Goal: Communication & Community: Share content

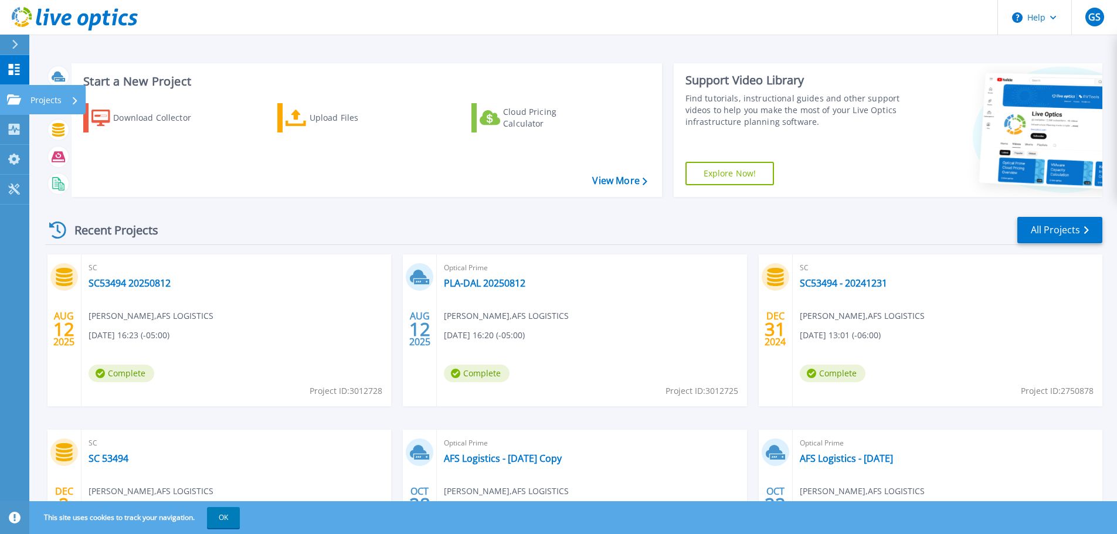
click at [13, 91] on link "Projects Projects" at bounding box center [14, 100] width 29 height 30
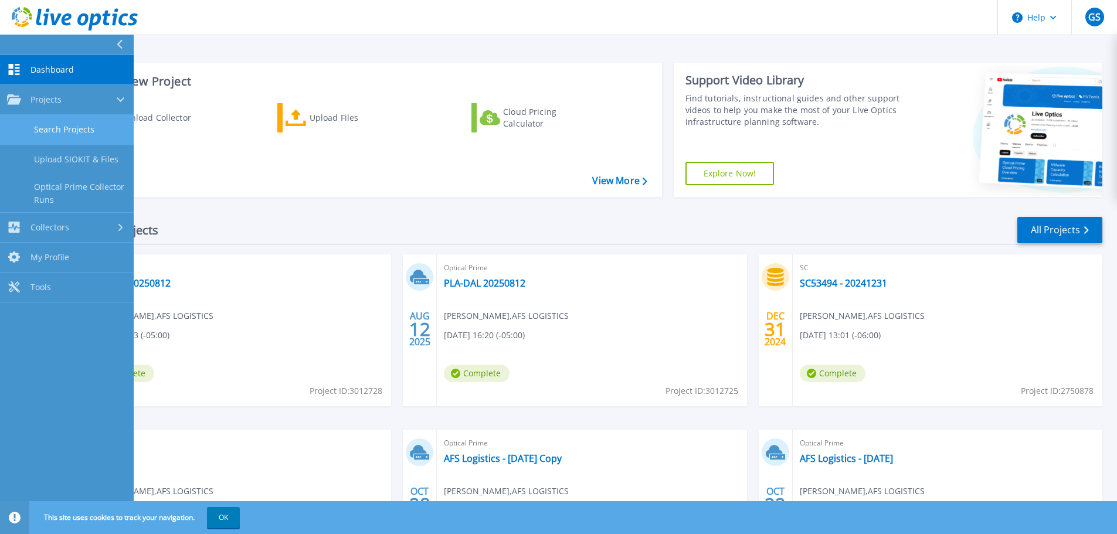
click at [64, 123] on link "Search Projects" at bounding box center [67, 130] width 134 height 30
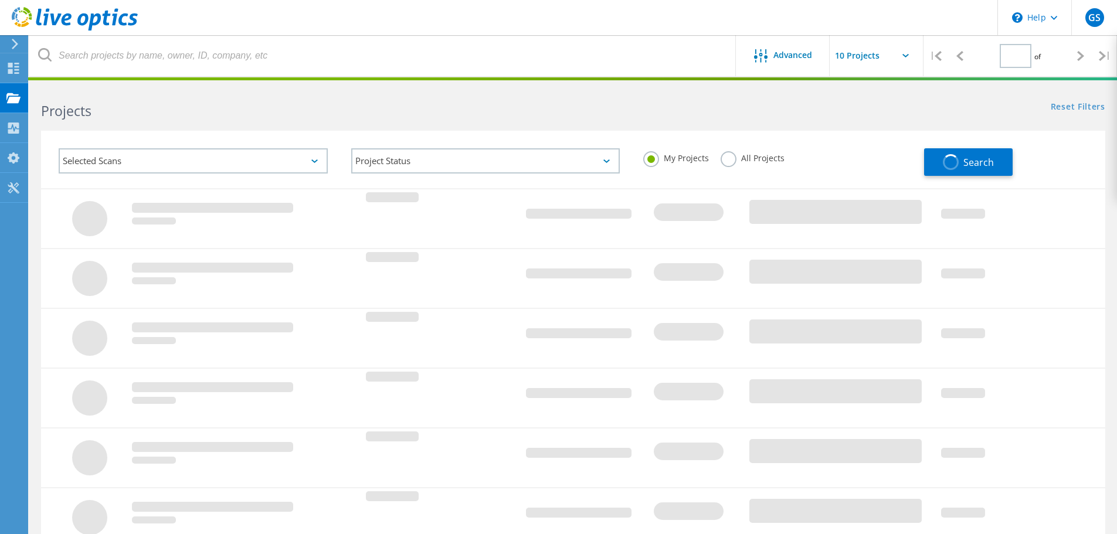
type input "1"
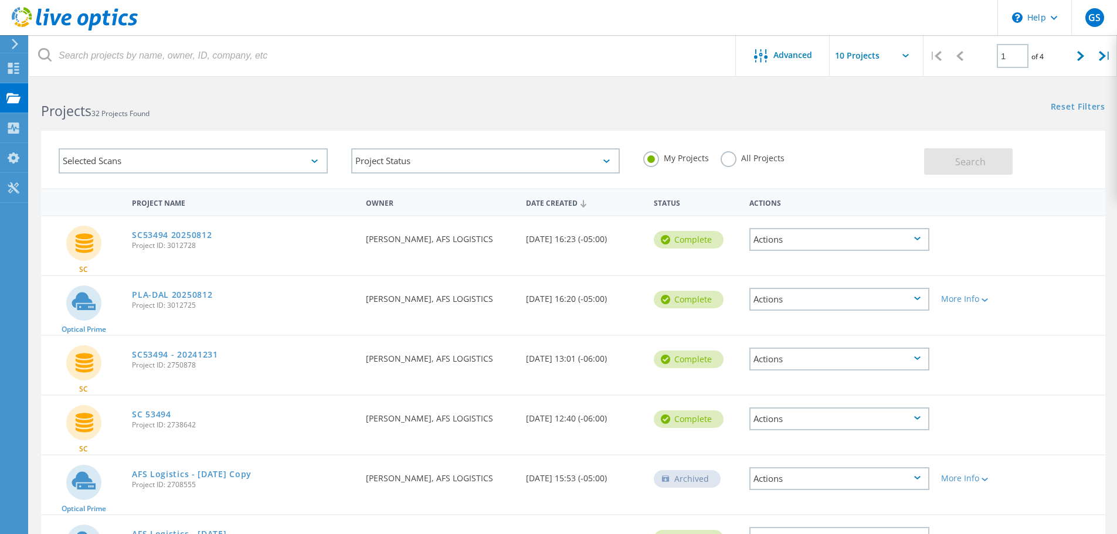
click at [892, 244] on div "Actions" at bounding box center [839, 239] width 180 height 23
click at [780, 236] on div "Share" at bounding box center [839, 239] width 178 height 18
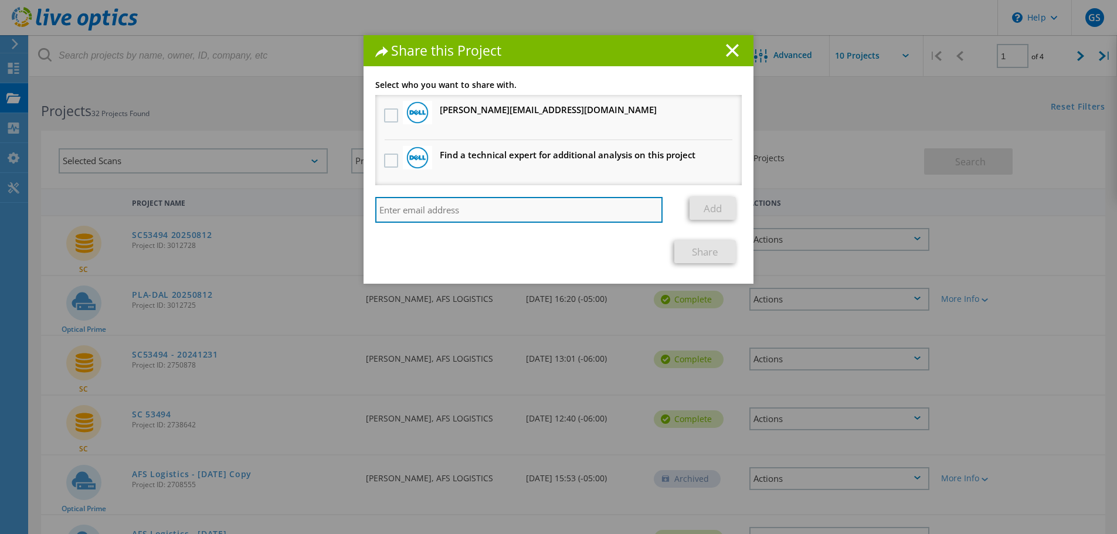
click at [552, 205] on input "search" at bounding box center [518, 210] width 287 height 26
click at [503, 220] on input "search" at bounding box center [518, 210] width 287 height 26
paste input "[PERSON_NAME][EMAIL_ADDRESS][PERSON_NAME][DOMAIN_NAME]"
type input "[PERSON_NAME][EMAIL_ADDRESS][PERSON_NAME][DOMAIN_NAME]"
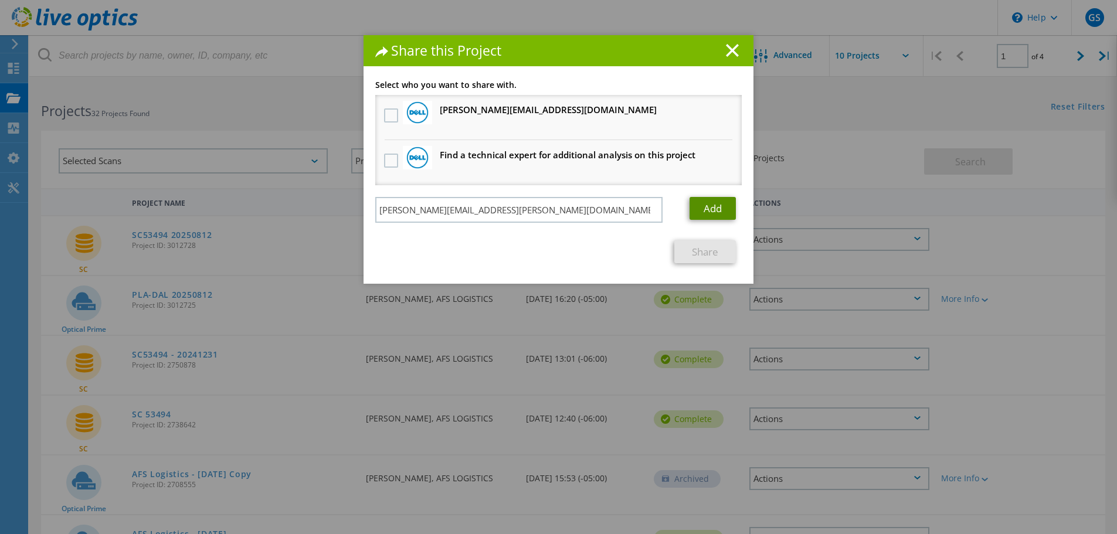
click at [714, 210] on link "Add" at bounding box center [712, 208] width 46 height 23
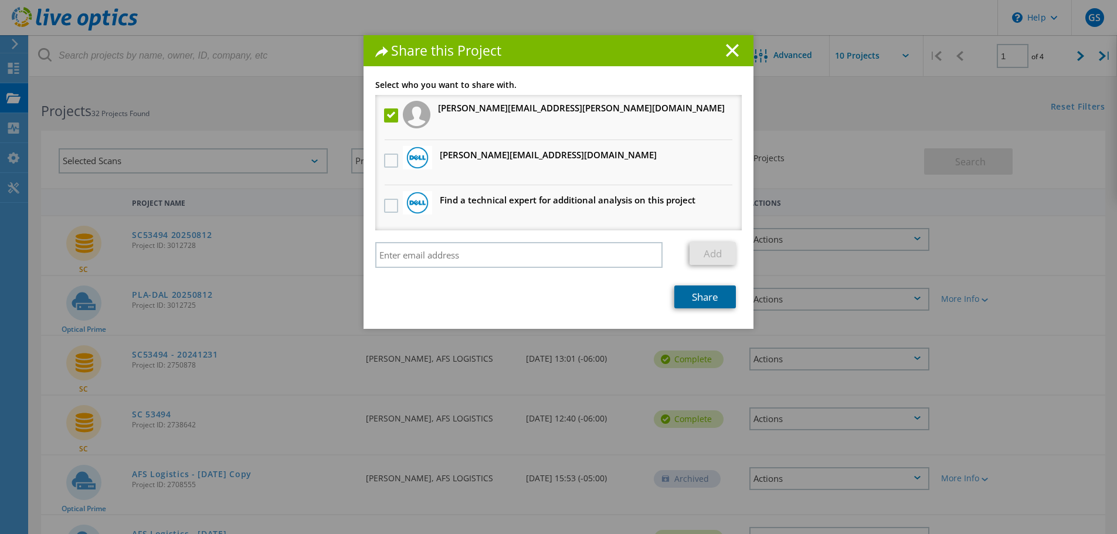
click at [702, 286] on link "Share" at bounding box center [705, 297] width 62 height 23
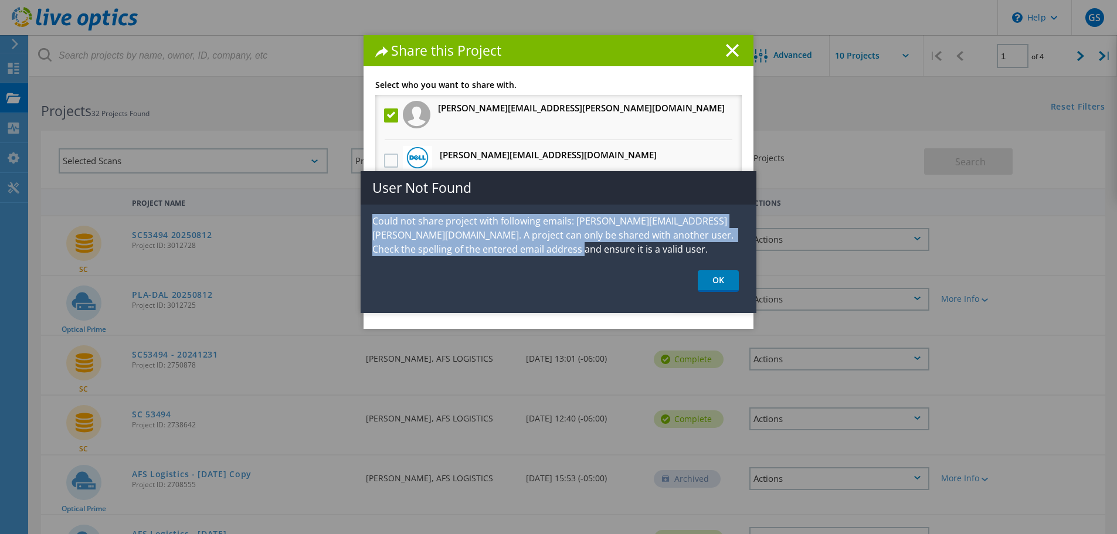
drag, startPoint x: 535, startPoint y: 250, endPoint x: 375, endPoint y: 225, distance: 161.9
click at [375, 225] on p "Could not share project with following emails: [PERSON_NAME][EMAIL_ADDRESS][PER…" at bounding box center [559, 235] width 396 height 42
copy p "Could not share project with following emails: [PERSON_NAME][EMAIL_ADDRESS][PER…"
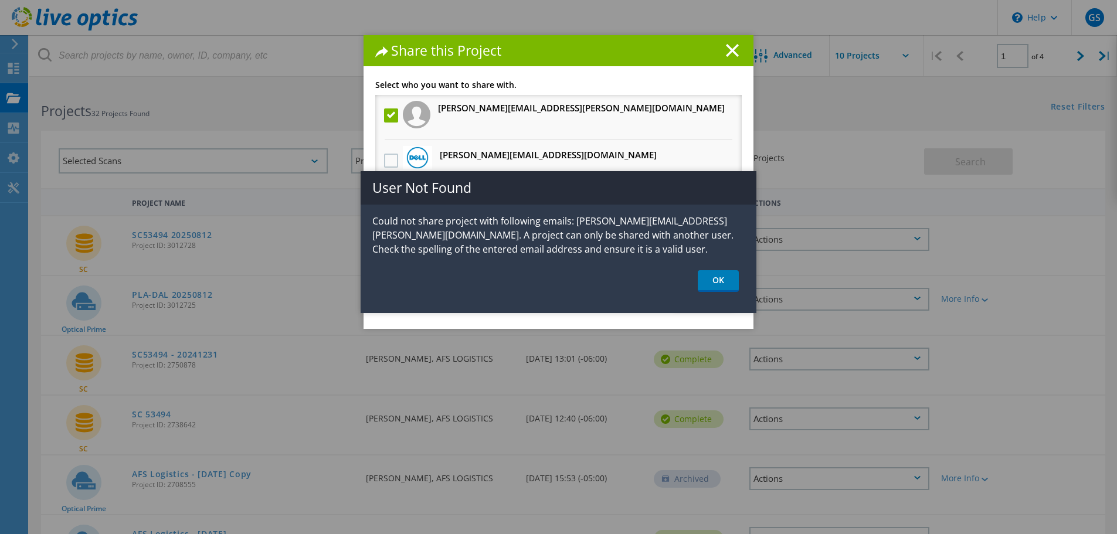
click at [725, 57] on h1 "Share this Project" at bounding box center [558, 50] width 366 height 13
drag, startPoint x: 709, startPoint y: 284, endPoint x: 706, endPoint y: 264, distance: 20.1
click at [709, 284] on link "OK" at bounding box center [718, 281] width 41 height 22
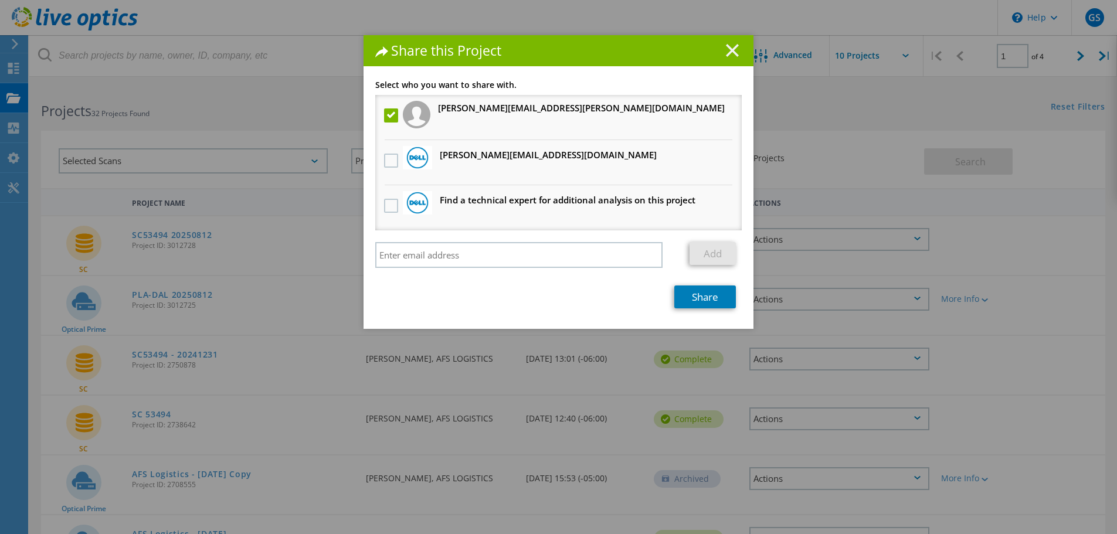
click at [728, 53] on icon at bounding box center [732, 50] width 13 height 13
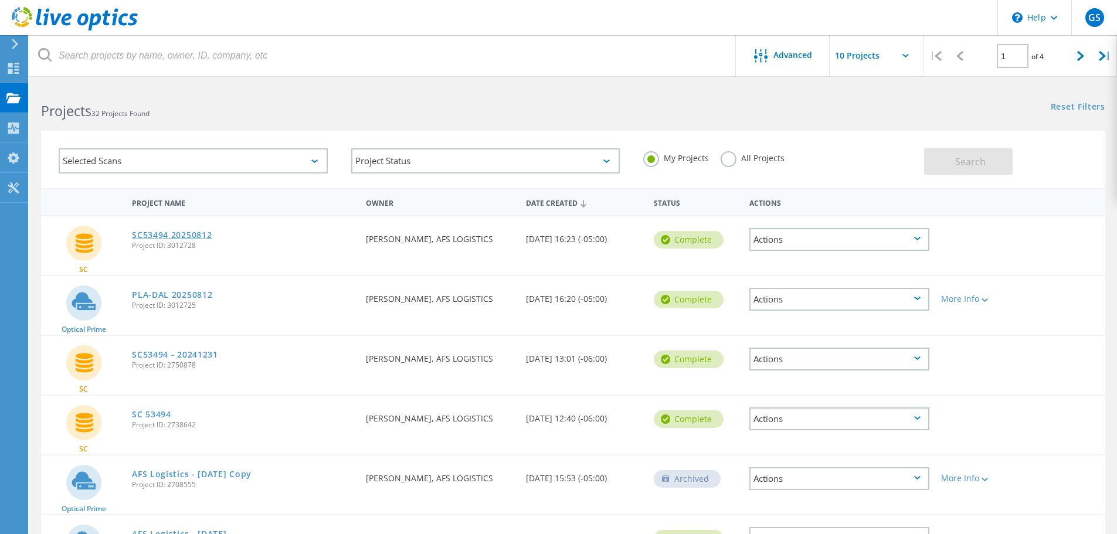
click at [176, 235] on link "SC53494 20250812" at bounding box center [172, 235] width 80 height 8
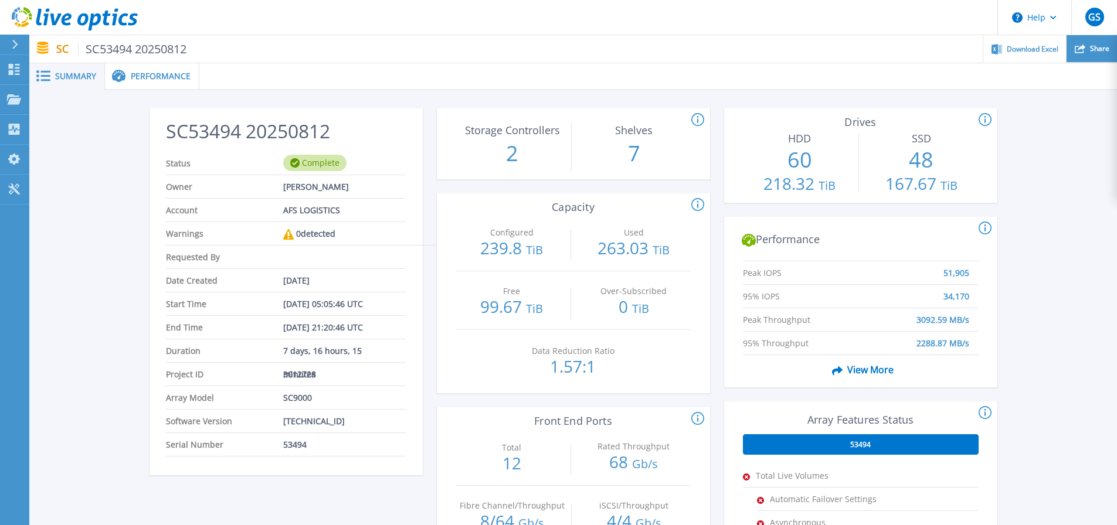
click at [1103, 47] on span "Share" at bounding box center [1099, 48] width 19 height 7
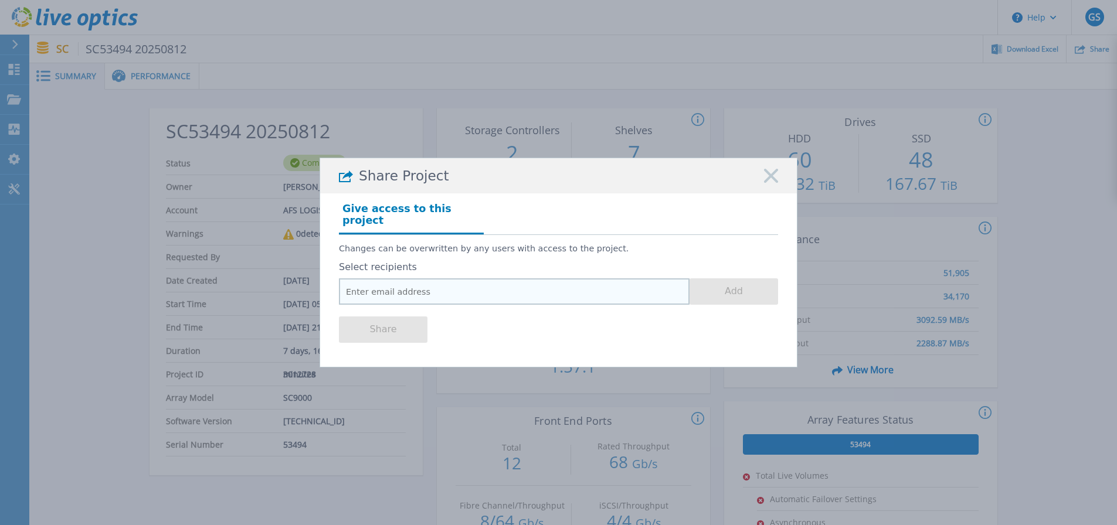
click at [454, 288] on input "email" at bounding box center [514, 291] width 351 height 26
click at [519, 293] on input "email" at bounding box center [514, 291] width 351 height 26
click at [611, 322] on div "Share" at bounding box center [558, 328] width 439 height 47
click at [536, 278] on input "email" at bounding box center [514, 291] width 351 height 26
paste input "[PERSON_NAME][EMAIL_ADDRESS][PERSON_NAME][DOMAIN_NAME]"
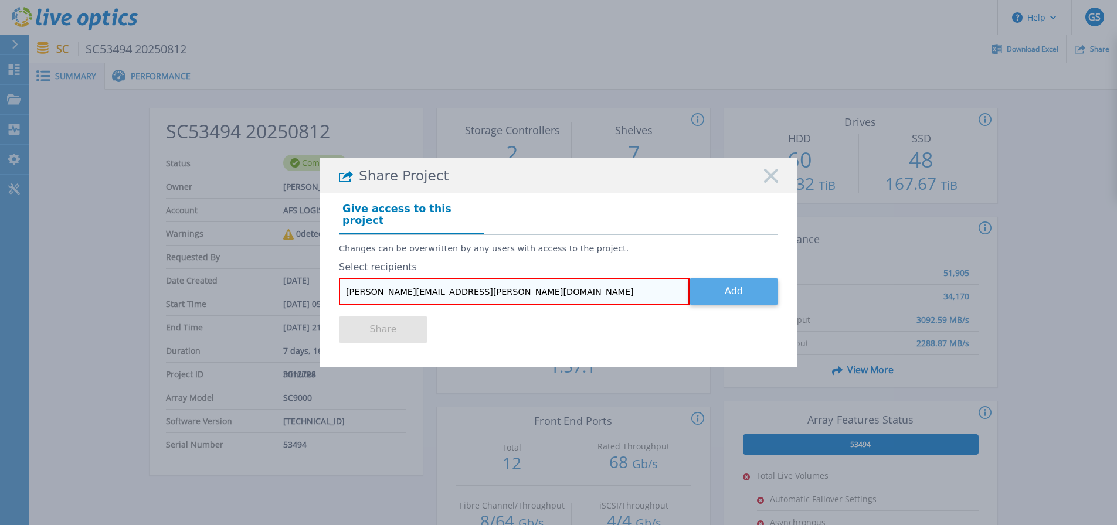
type input "[PERSON_NAME][EMAIL_ADDRESS][PERSON_NAME][DOMAIN_NAME]"
click at [731, 289] on button "Add" at bounding box center [733, 291] width 89 height 26
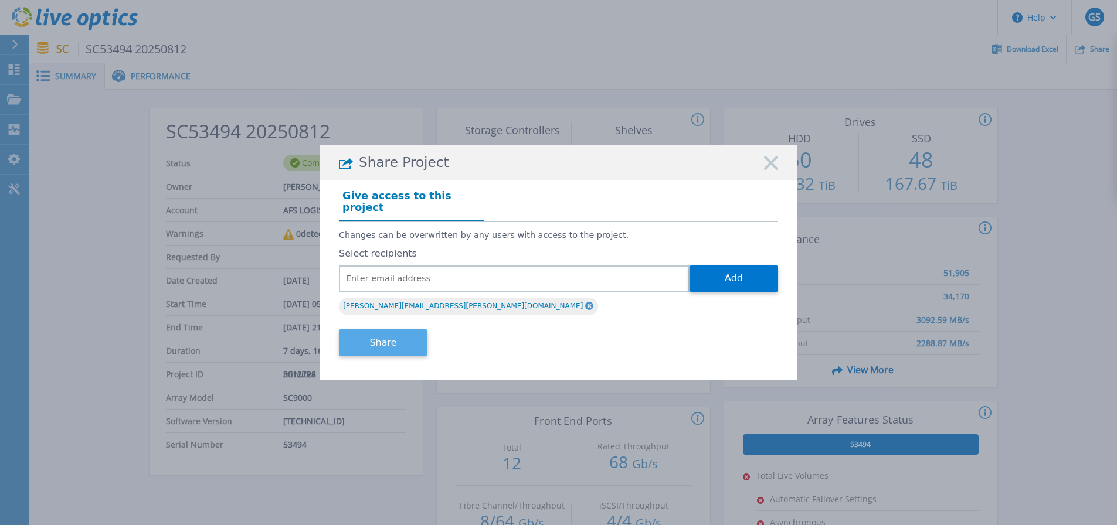
click at [387, 335] on button "Share" at bounding box center [383, 342] width 89 height 26
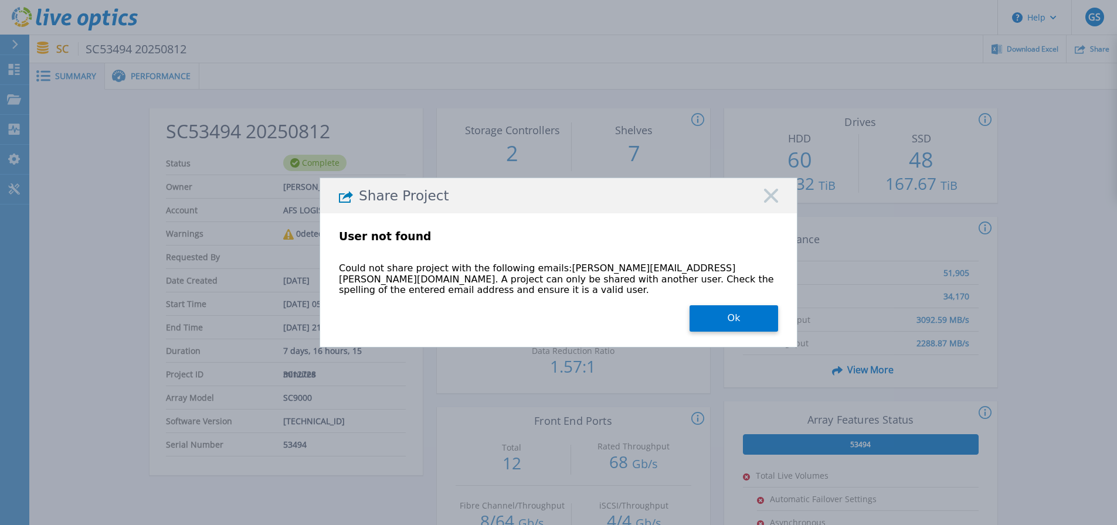
click at [770, 199] on rect at bounding box center [770, 196] width 15 height 15
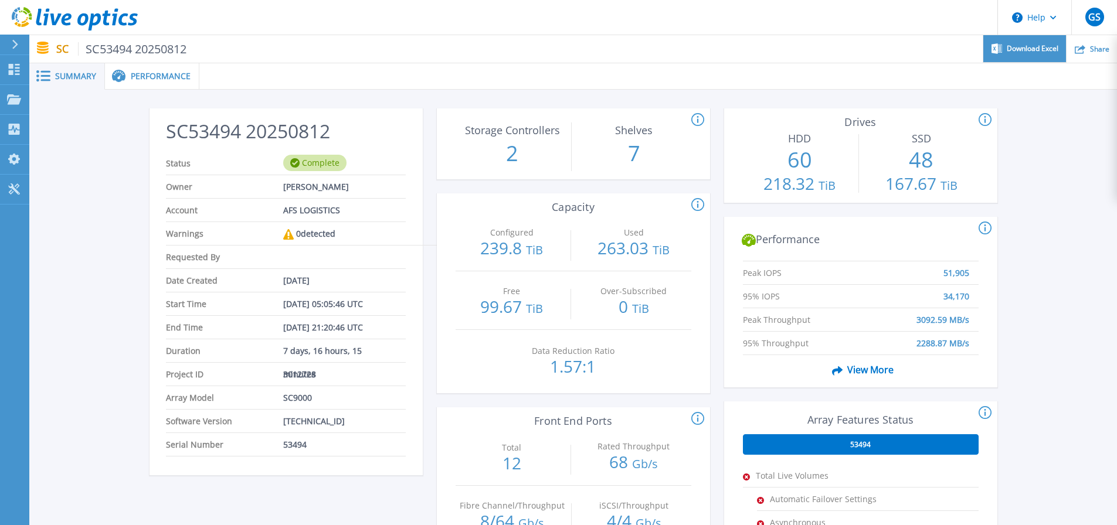
click at [1020, 47] on span "Download Excel" at bounding box center [1033, 48] width 52 height 7
click at [147, 77] on span "Performance" at bounding box center [161, 76] width 60 height 8
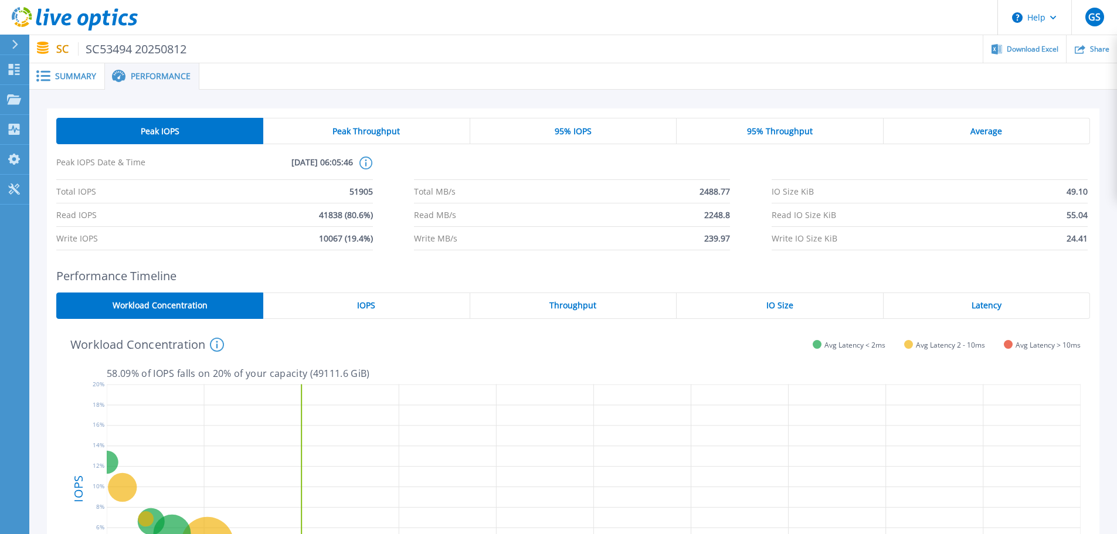
click at [368, 127] on span "Peak Throughput" at bounding box center [365, 131] width 67 height 9
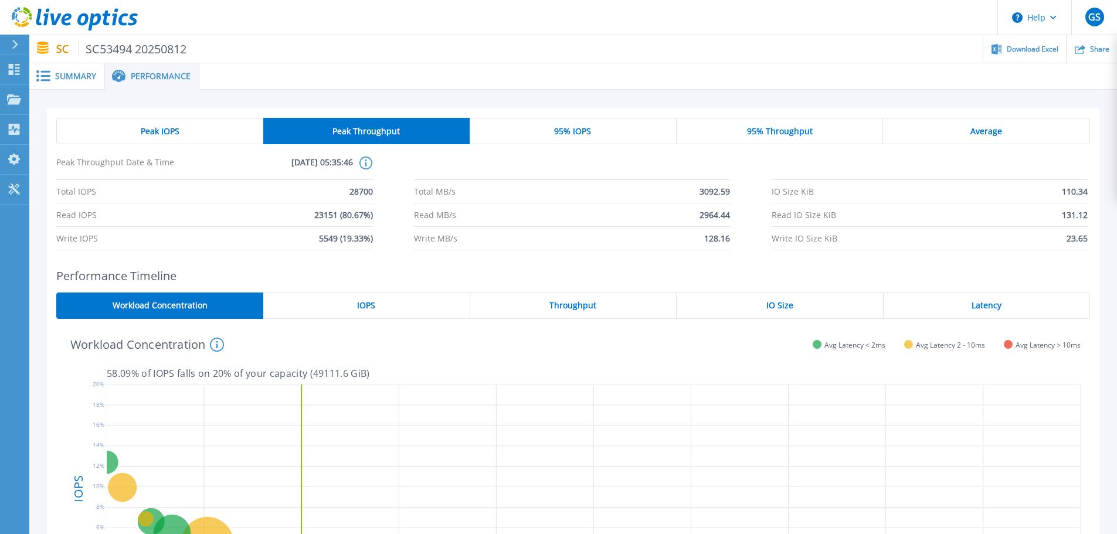
click at [140, 130] on div "Peak IOPS" at bounding box center [159, 131] width 207 height 26
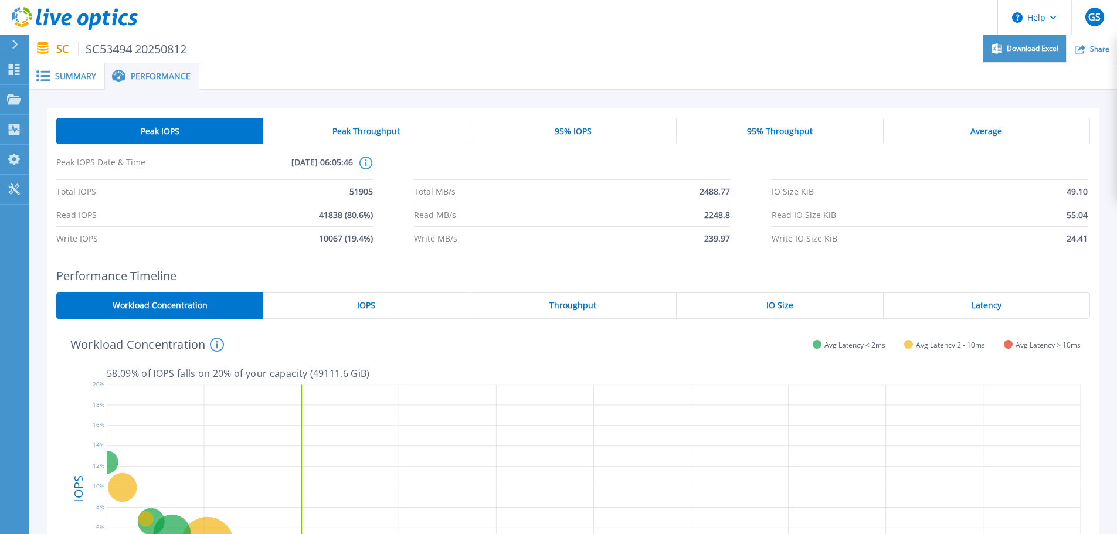
click at [1015, 52] on span "Download Excel" at bounding box center [1033, 48] width 52 height 7
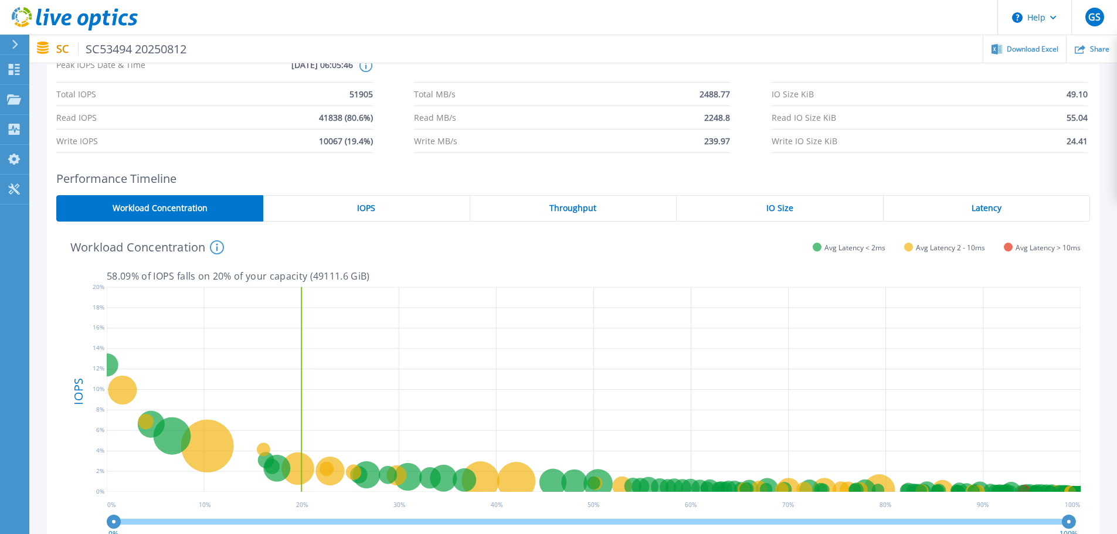
scroll to position [77, 0]
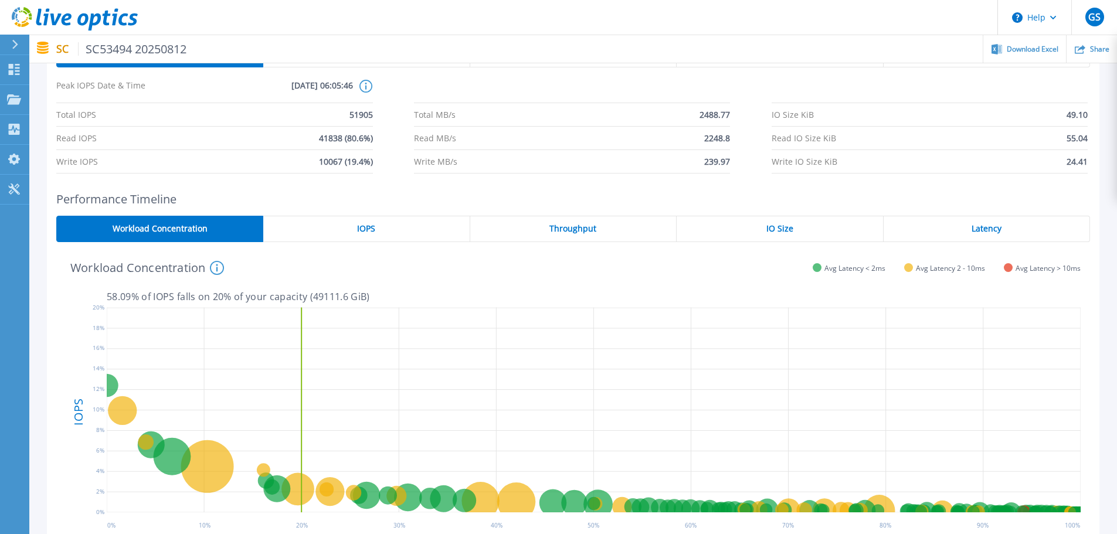
click at [380, 229] on div "IOPS" at bounding box center [366, 229] width 206 height 26
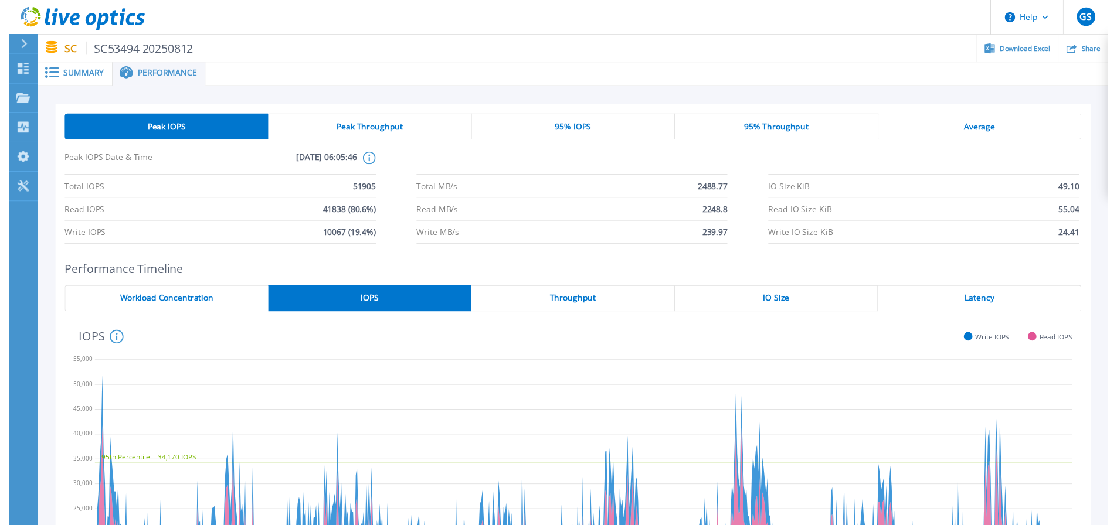
scroll to position [0, 0]
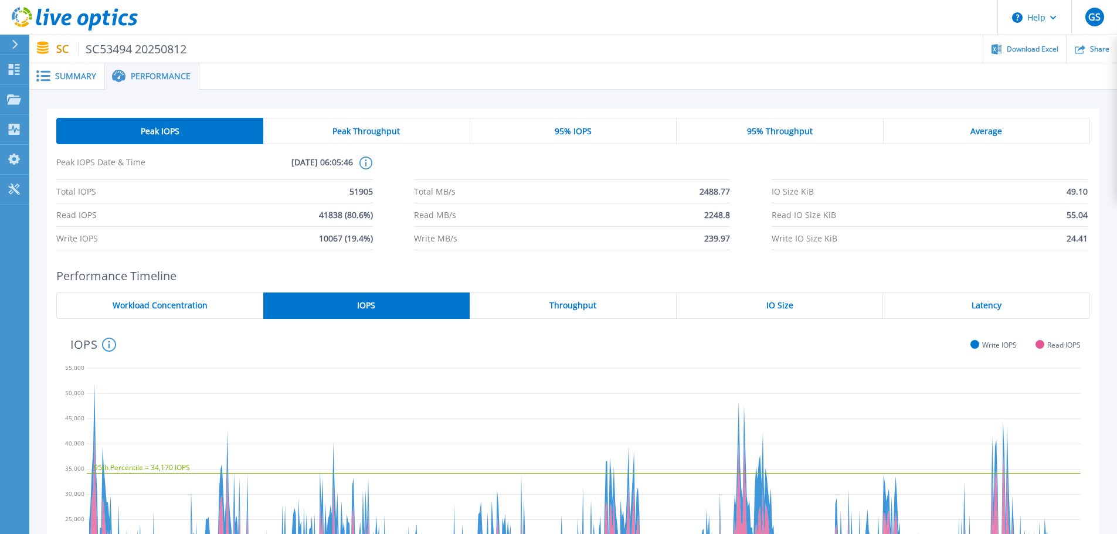
click at [372, 133] on span "Peak Throughput" at bounding box center [365, 131] width 67 height 9
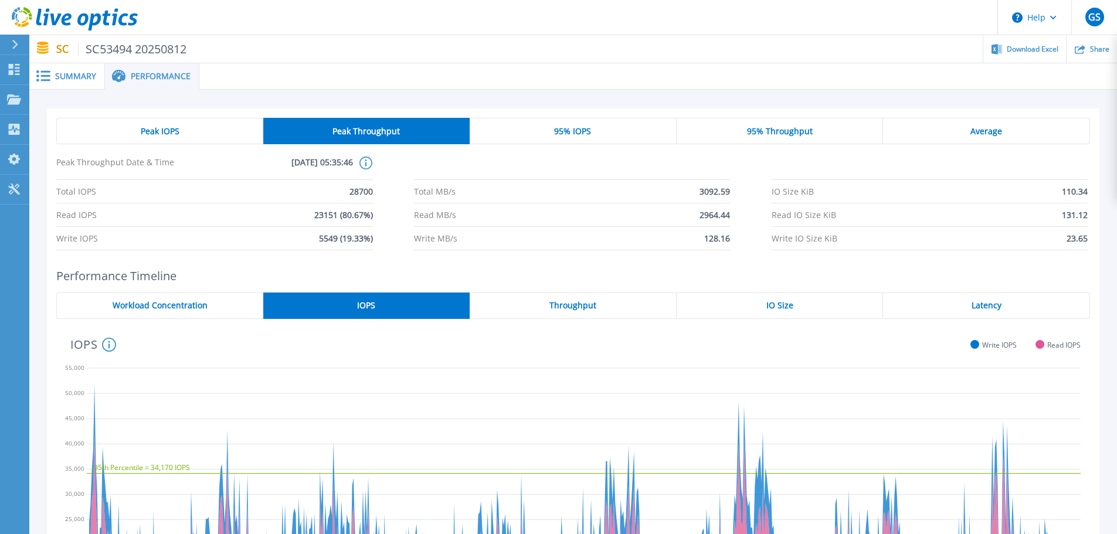
click at [553, 127] on div "95% IOPS" at bounding box center [573, 131] width 207 height 26
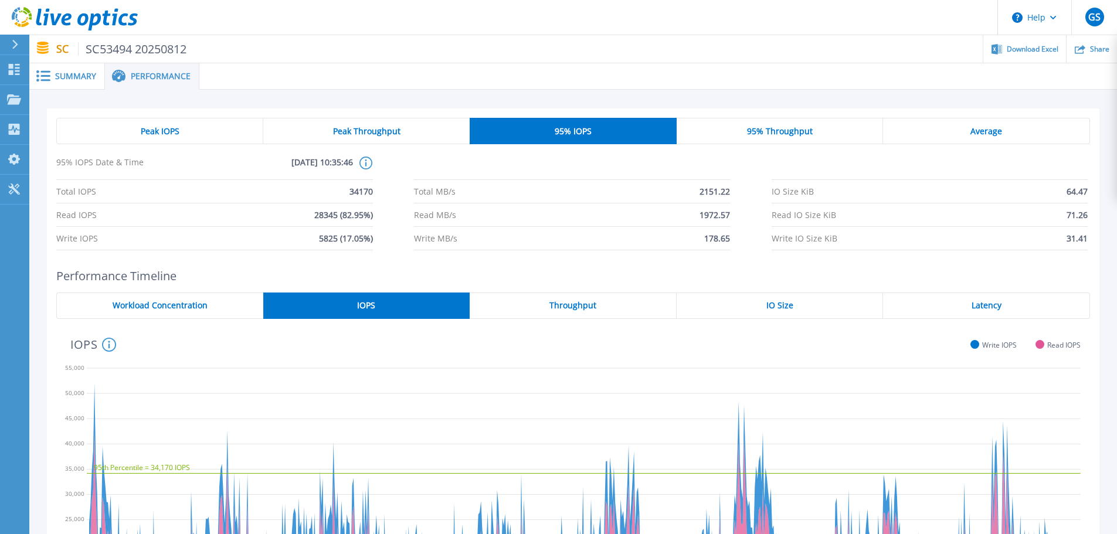
click at [750, 133] on span "95% Throughput" at bounding box center [780, 131] width 66 height 9
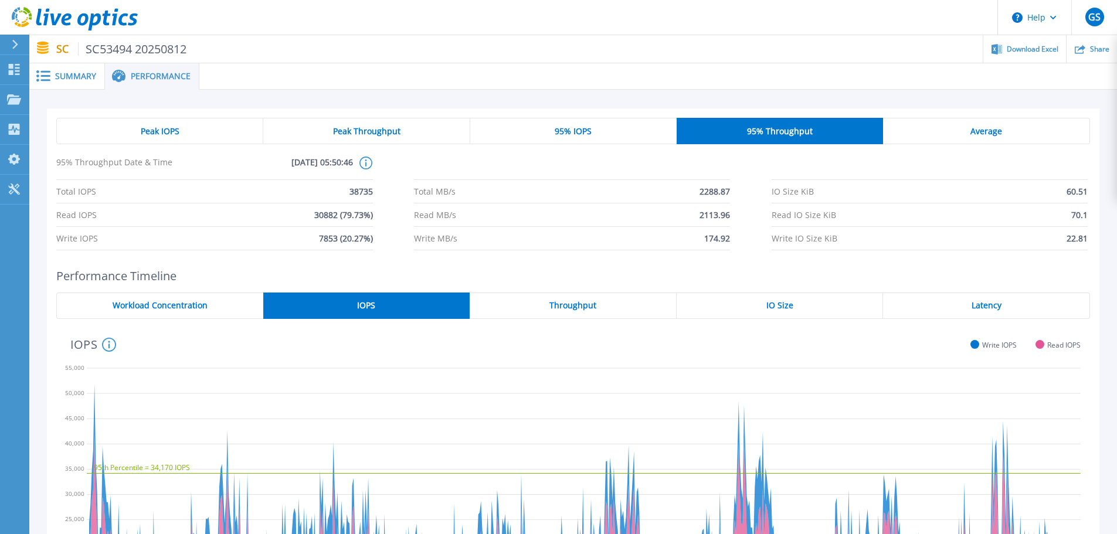
click at [949, 130] on div "Average" at bounding box center [986, 131] width 207 height 26
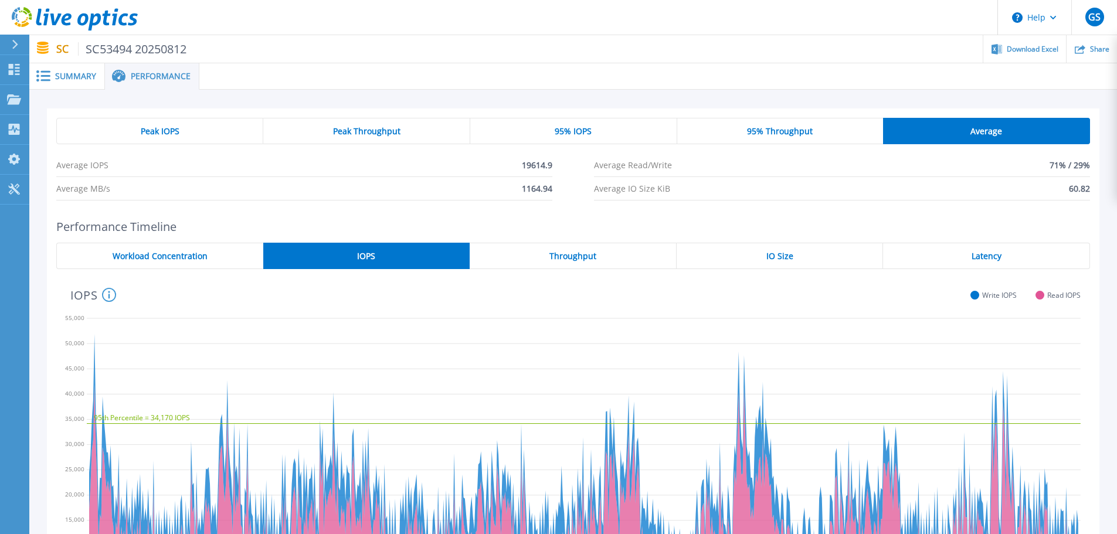
click at [70, 77] on span "Summary" at bounding box center [75, 76] width 41 height 8
